Goal: Task Accomplishment & Management: Manage account settings

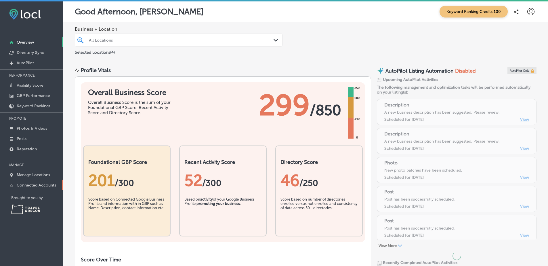
click at [51, 181] on link "Connected Accounts" at bounding box center [31, 185] width 63 height 10
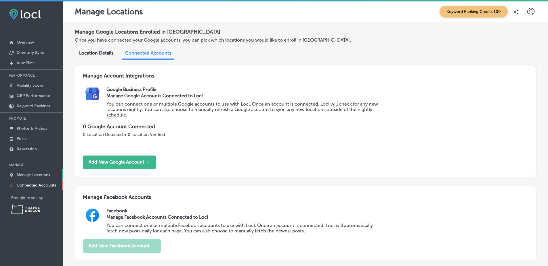
click at [53, 173] on link "Manage Locations" at bounding box center [31, 175] width 63 height 10
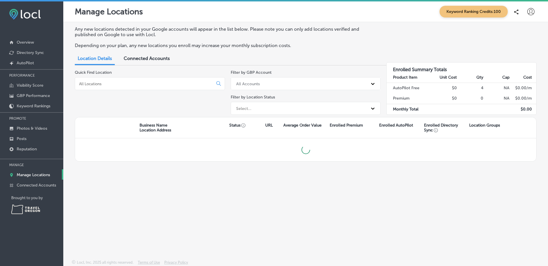
click at [532, 11] on icon at bounding box center [530, 11] width 7 height 7
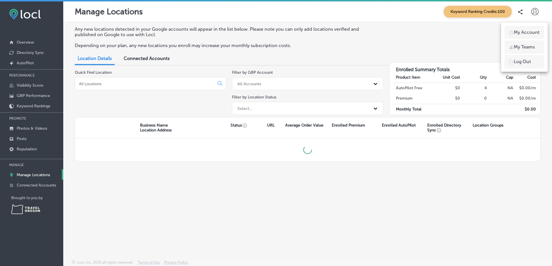
click at [527, 28] on li "My Account" at bounding box center [525, 32] width 40 height 13
select select "US"
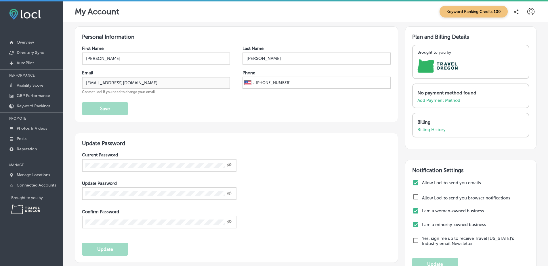
click at [531, 7] on div "Keyword Ranking Credits: 100" at bounding box center [486, 12] width 100 height 12
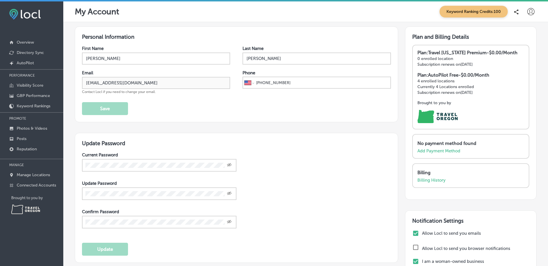
click at [527, 13] on icon at bounding box center [530, 11] width 7 height 7
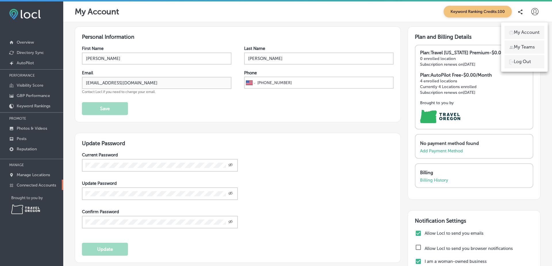
click at [51, 184] on p "Connected Accounts" at bounding box center [36, 185] width 39 height 5
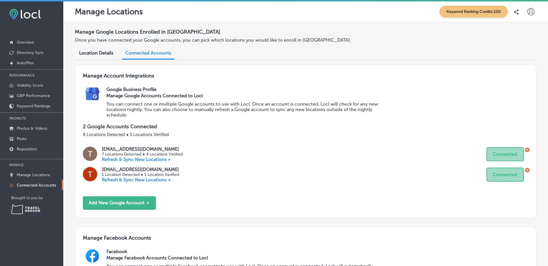
click at [527, 13] on icon at bounding box center [530, 11] width 7 height 7
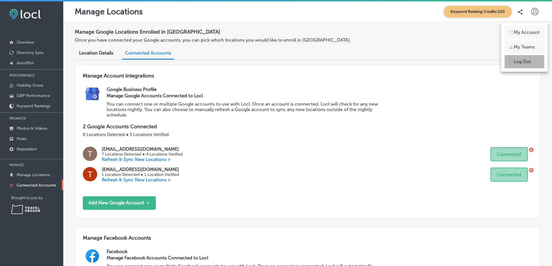
click at [526, 61] on p "Log Out" at bounding box center [522, 61] width 17 height 7
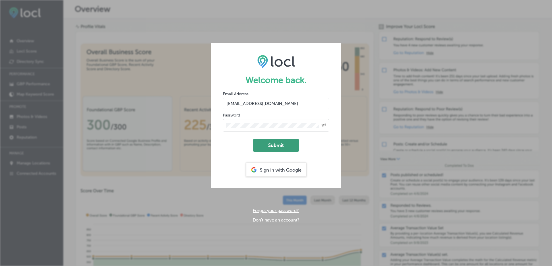
click at [285, 141] on button "Submit" at bounding box center [276, 145] width 46 height 13
click at [253, 139] on button "Submit" at bounding box center [276, 145] width 46 height 13
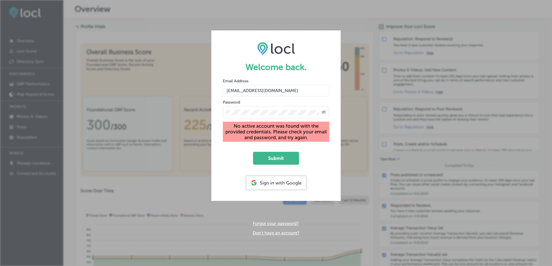
click at [262, 91] on input "[EMAIL_ADDRESS][DOMAIN_NAME]" at bounding box center [276, 90] width 106 height 11
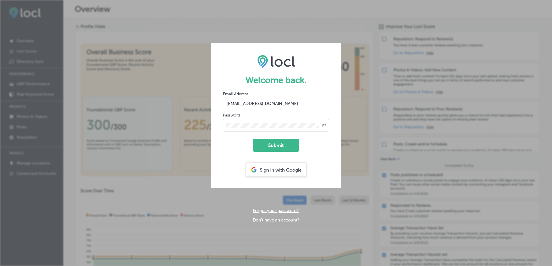
type input "[EMAIL_ADDRESS][DOMAIN_NAME]"
click at [253, 139] on button "Submit" at bounding box center [276, 145] width 46 height 13
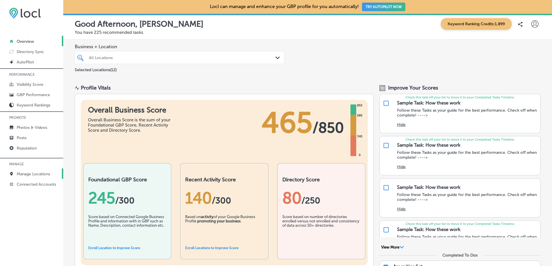
click at [42, 173] on p "Manage Locations" at bounding box center [33, 174] width 33 height 5
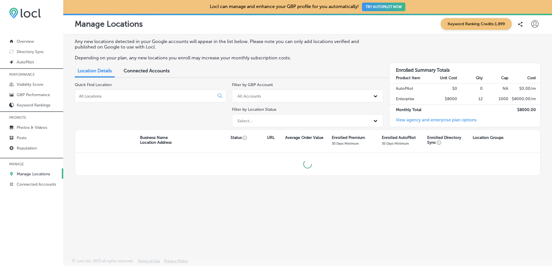
click at [135, 95] on input at bounding box center [145, 96] width 135 height 5
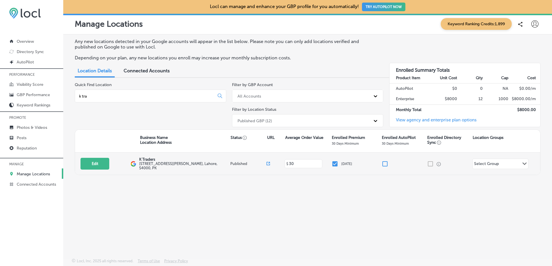
type input "k tra"
click at [96, 171] on div "Edit This location is not published yet. K Traders [STREET_ADDRESS][PERSON_NAME…" at bounding box center [307, 164] width 465 height 22
click at [99, 165] on button "Edit" at bounding box center [94, 164] width 29 height 12
select select "US"
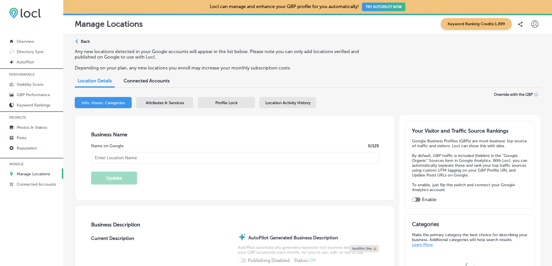
type input "K Traders"
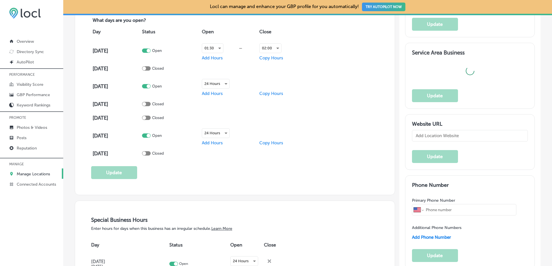
scroll to position [425, 0]
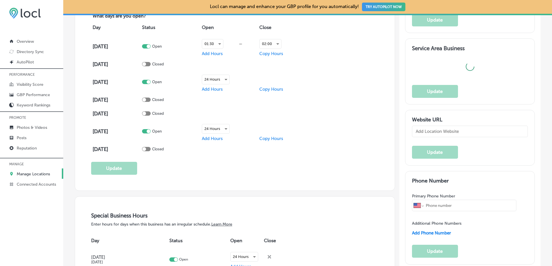
type input "[STREET_ADDRESS][PERSON_NAME]"
type input "[GEOGRAPHIC_DATA]"
type input "54000"
type input "PK"
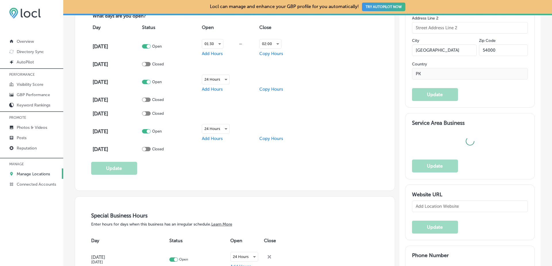
type input "[URL][DOMAIN_NAME][DOMAIN_NAME]"
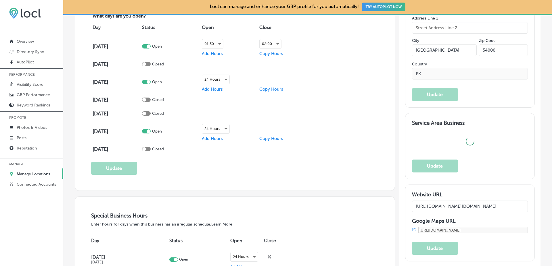
select select "PK"
type input "[PHONE_NUMBER]"
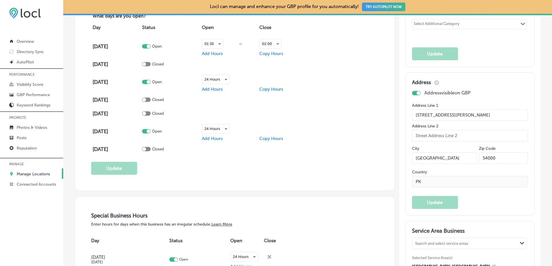
scroll to position [291, 0]
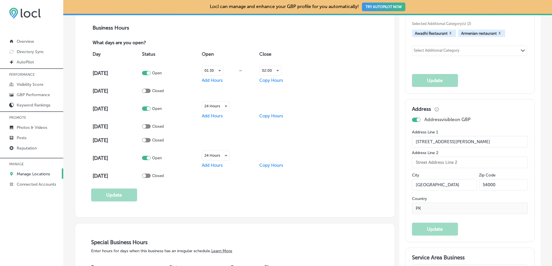
click at [39, 175] on p "Manage Locations" at bounding box center [33, 174] width 33 height 5
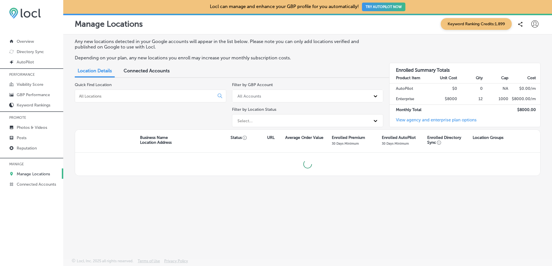
click at [141, 90] on div at bounding box center [150, 96] width 151 height 13
click at [141, 95] on input at bounding box center [145, 96] width 135 height 5
type input "esk"
click at [133, 95] on input "esk" at bounding box center [145, 96] width 135 height 5
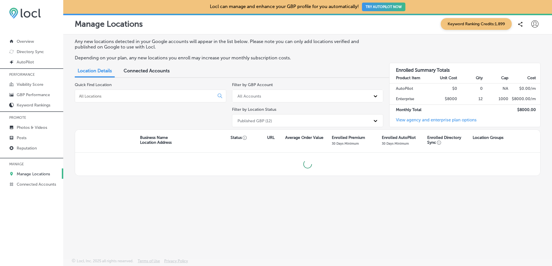
click at [199, 59] on p "Depending on your plan, any new locations you enroll may increase your monthly …" at bounding box center [226, 57] width 303 height 5
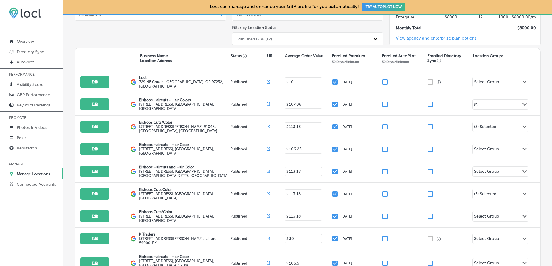
scroll to position [84, 0]
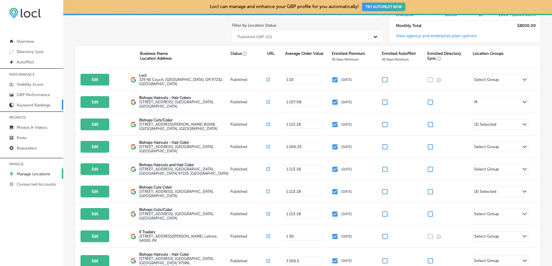
click at [48, 104] on p "Keyword Rankings" at bounding box center [34, 105] width 34 height 5
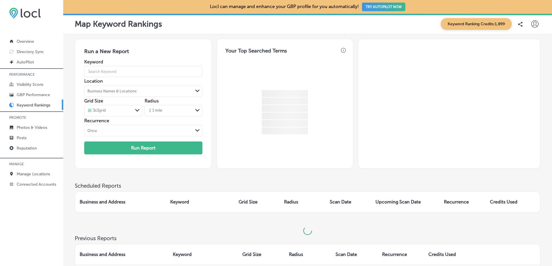
click at [187, 90] on div "Business Names & Locations" at bounding box center [139, 91] width 108 height 9
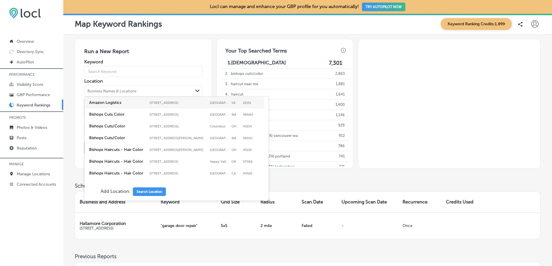
click at [187, 90] on div "Business Names & Locations" at bounding box center [139, 91] width 108 height 9
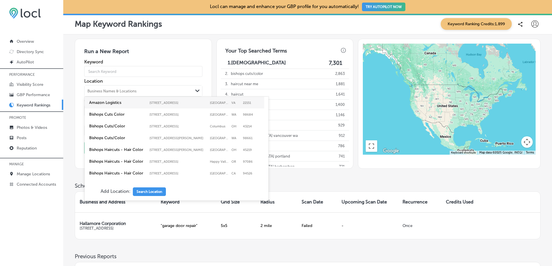
click at [185, 89] on div "Business Names & Locations" at bounding box center [139, 91] width 108 height 9
click at [192, 89] on div "Business Names & Locations" at bounding box center [139, 91] width 108 height 9
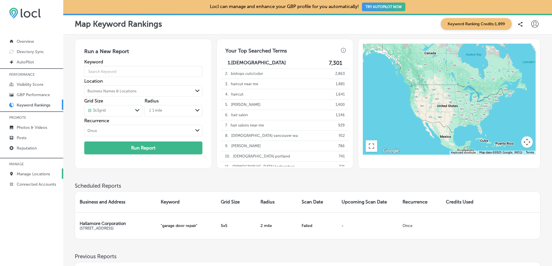
click at [45, 172] on p "Manage Locations" at bounding box center [33, 174] width 33 height 5
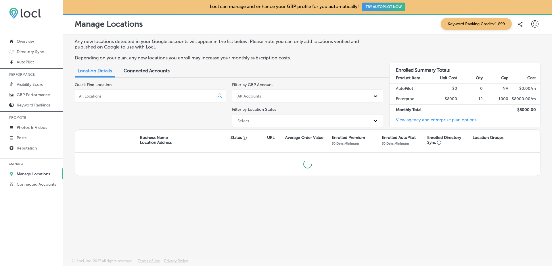
click at [141, 95] on input at bounding box center [145, 96] width 135 height 5
type input "amazon"
click at [256, 121] on div "Published GBP (12)" at bounding box center [254, 120] width 34 height 5
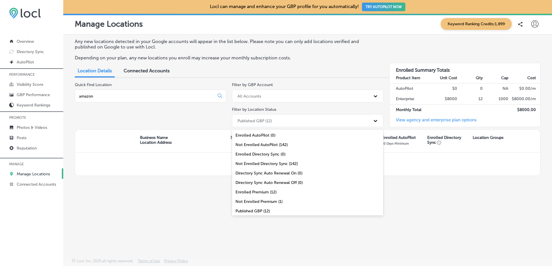
scroll to position [20, 0]
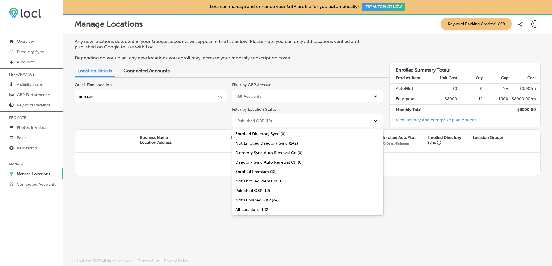
click at [257, 208] on div "All Locations (142)" at bounding box center [307, 209] width 151 height 9
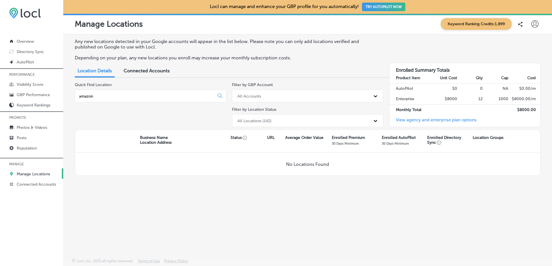
click at [156, 97] on input "amazon" at bounding box center [145, 96] width 135 height 5
click at [41, 80] on link "Visibility Score" at bounding box center [31, 84] width 63 height 10
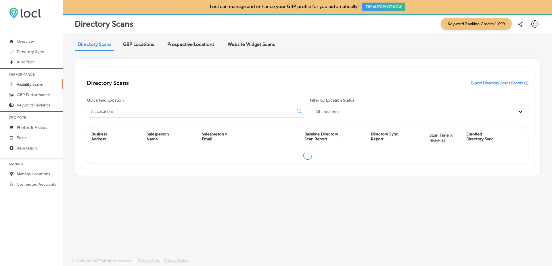
click at [193, 46] on span "Prospective Locations" at bounding box center [190, 44] width 47 height 5
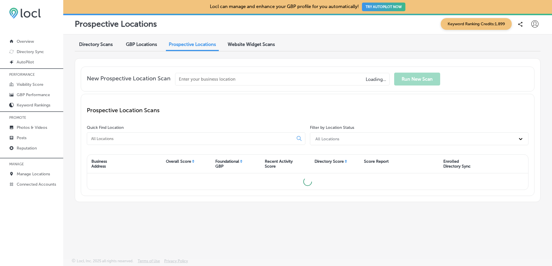
click at [195, 81] on input "text" at bounding box center [282, 79] width 214 height 13
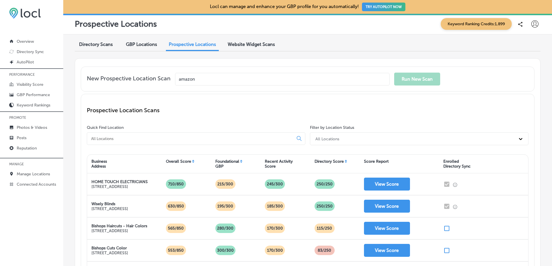
type input "amazon"
click at [136, 133] on div at bounding box center [196, 139] width 218 height 13
click at [133, 136] on input at bounding box center [192, 138] width 202 height 5
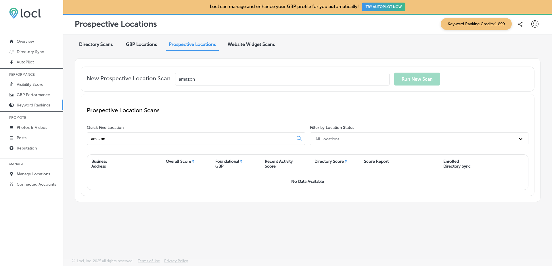
type input "amazon"
click at [24, 103] on p "Keyword Rankings" at bounding box center [34, 105] width 34 height 5
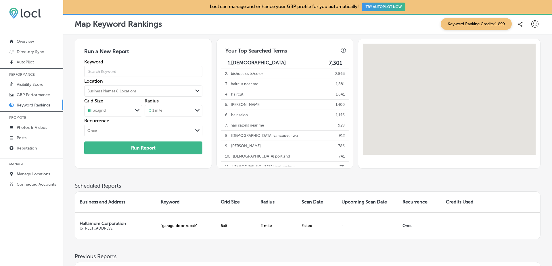
click at [196, 88] on div "Path Created with Sketch." at bounding box center [197, 91] width 9 height 9
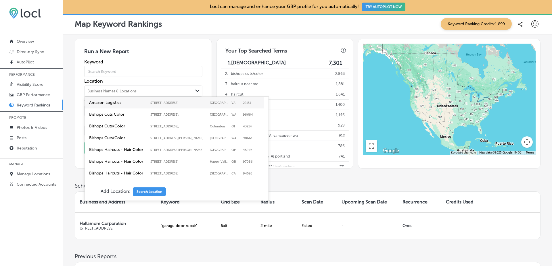
click at [196, 88] on div "Path Created with Sketch." at bounding box center [197, 91] width 9 height 9
